Goal: Navigation & Orientation: Find specific page/section

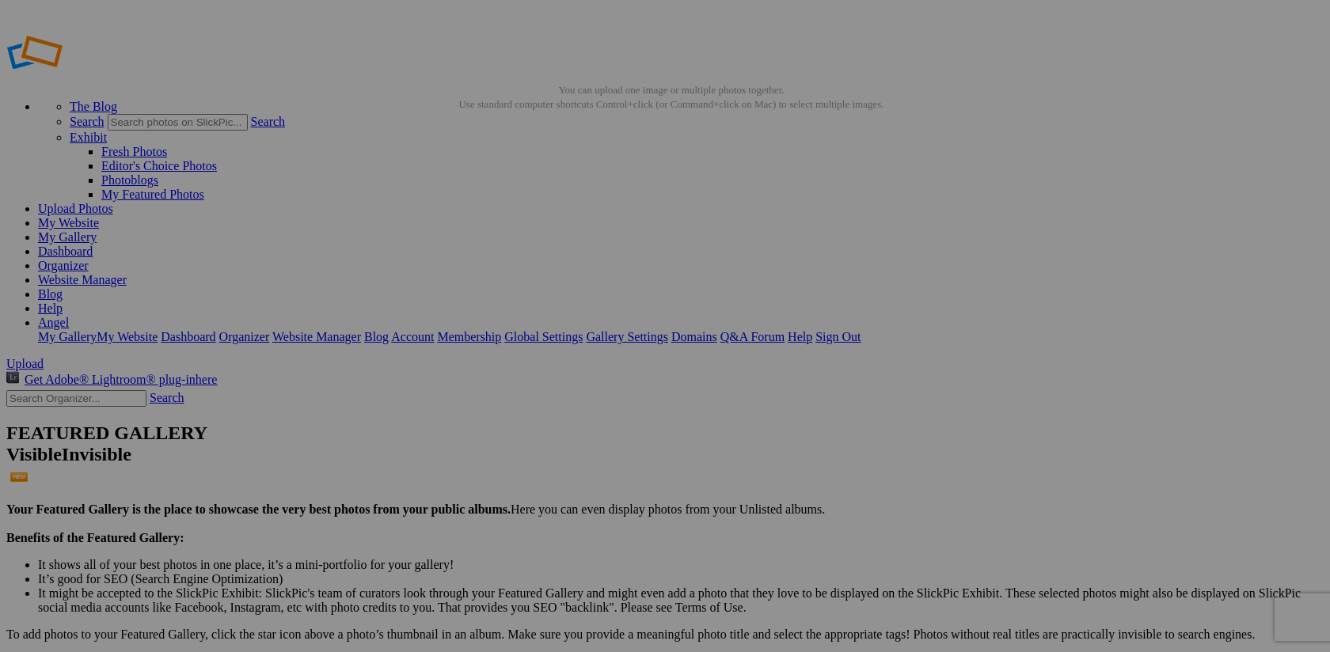
click at [89, 259] on link "Organizer" at bounding box center [63, 265] width 51 height 13
